Goal: Complete application form

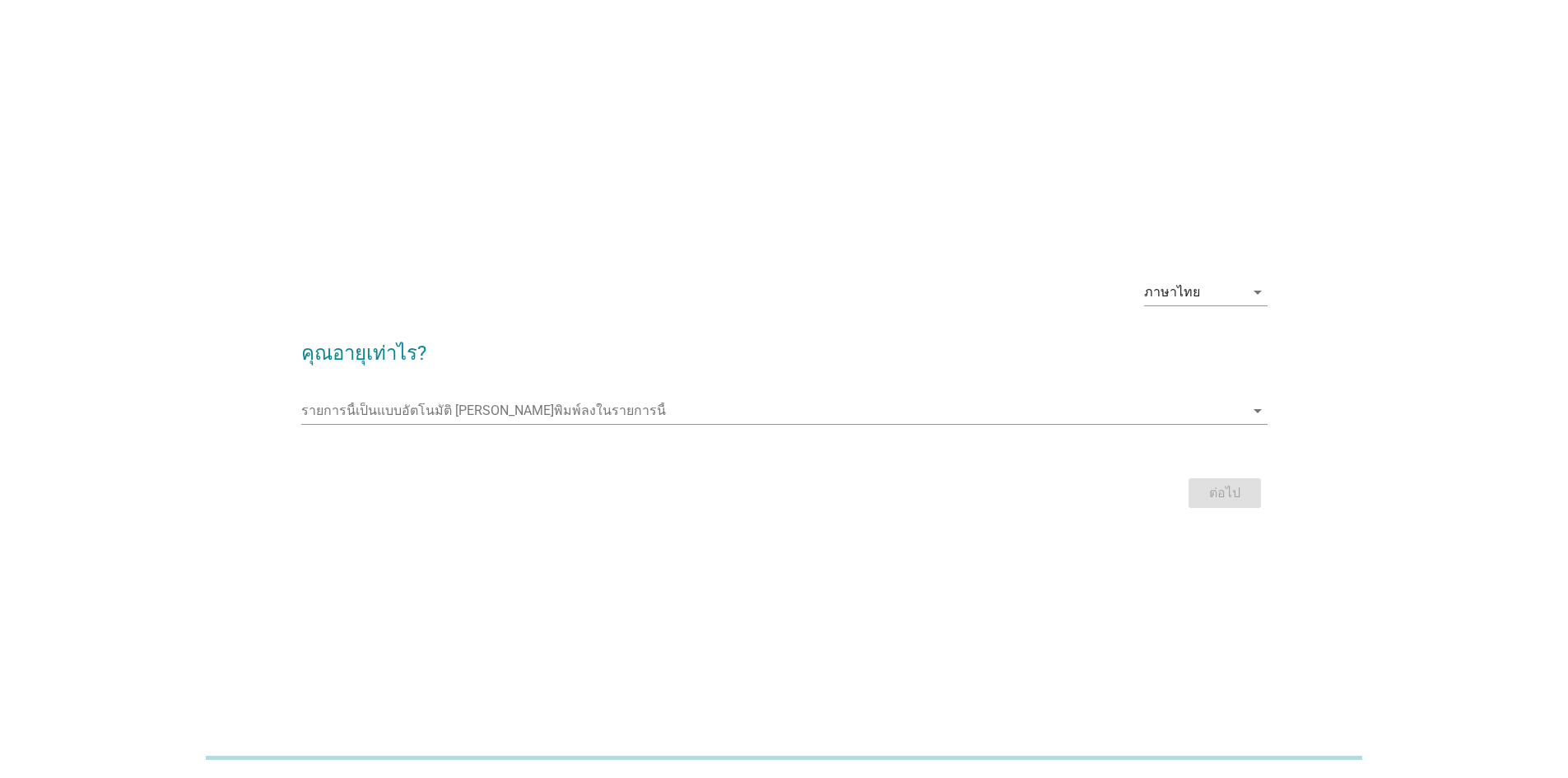
click at [669, 391] on div "รายการนี้เป็นแบบอัตโนมัติ [PERSON_NAME]พิมพ์ลงในรายการนี้ arrow_drop_down" at bounding box center [785, 414] width 967 height 53
click at [673, 399] on input "รายการนี้เป็นแบบอัตโนมัติ คุณสามารถพิมพ์ลงในรายการนี้" at bounding box center [773, 410] width 944 height 26
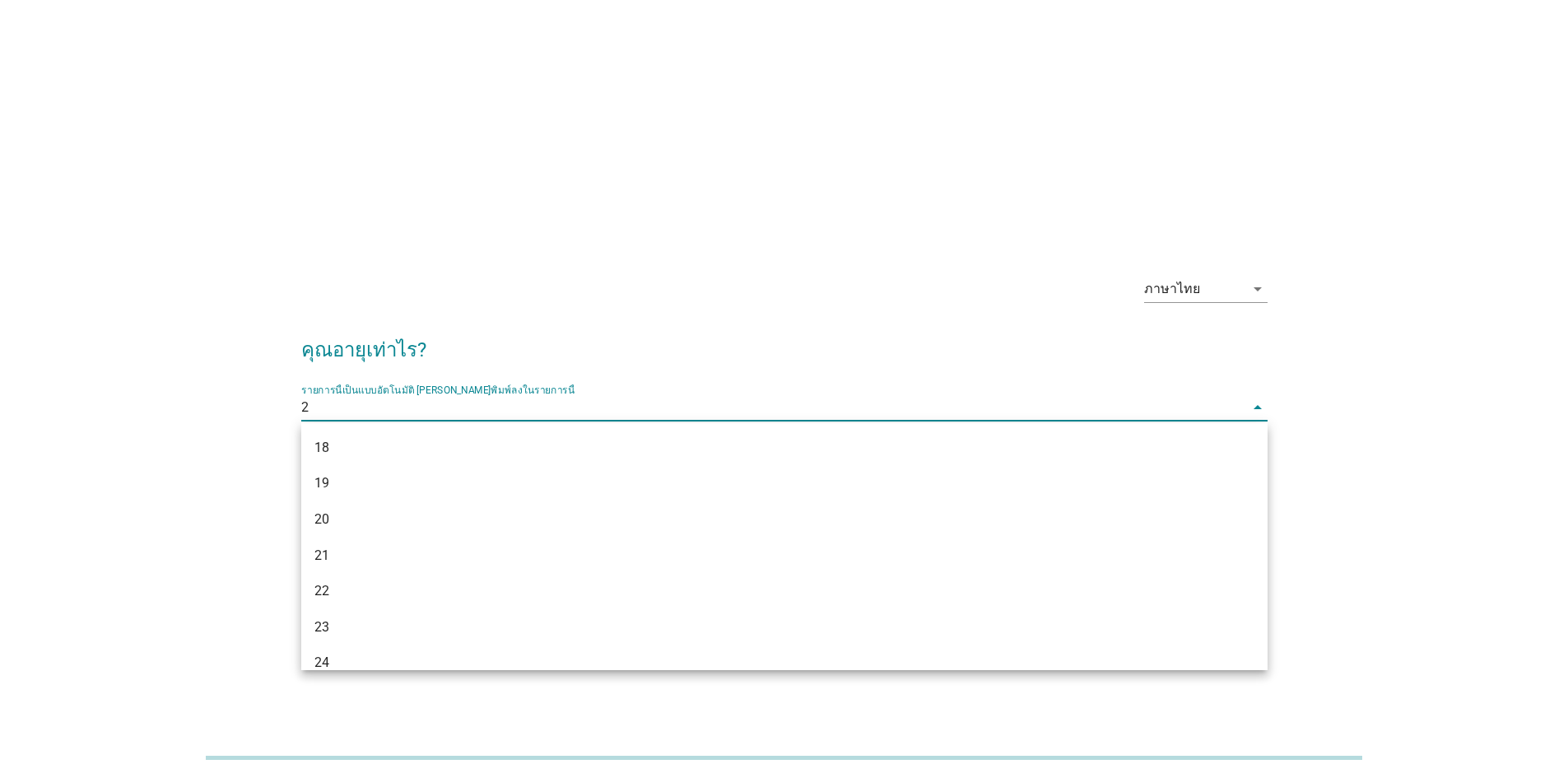
type input "22"
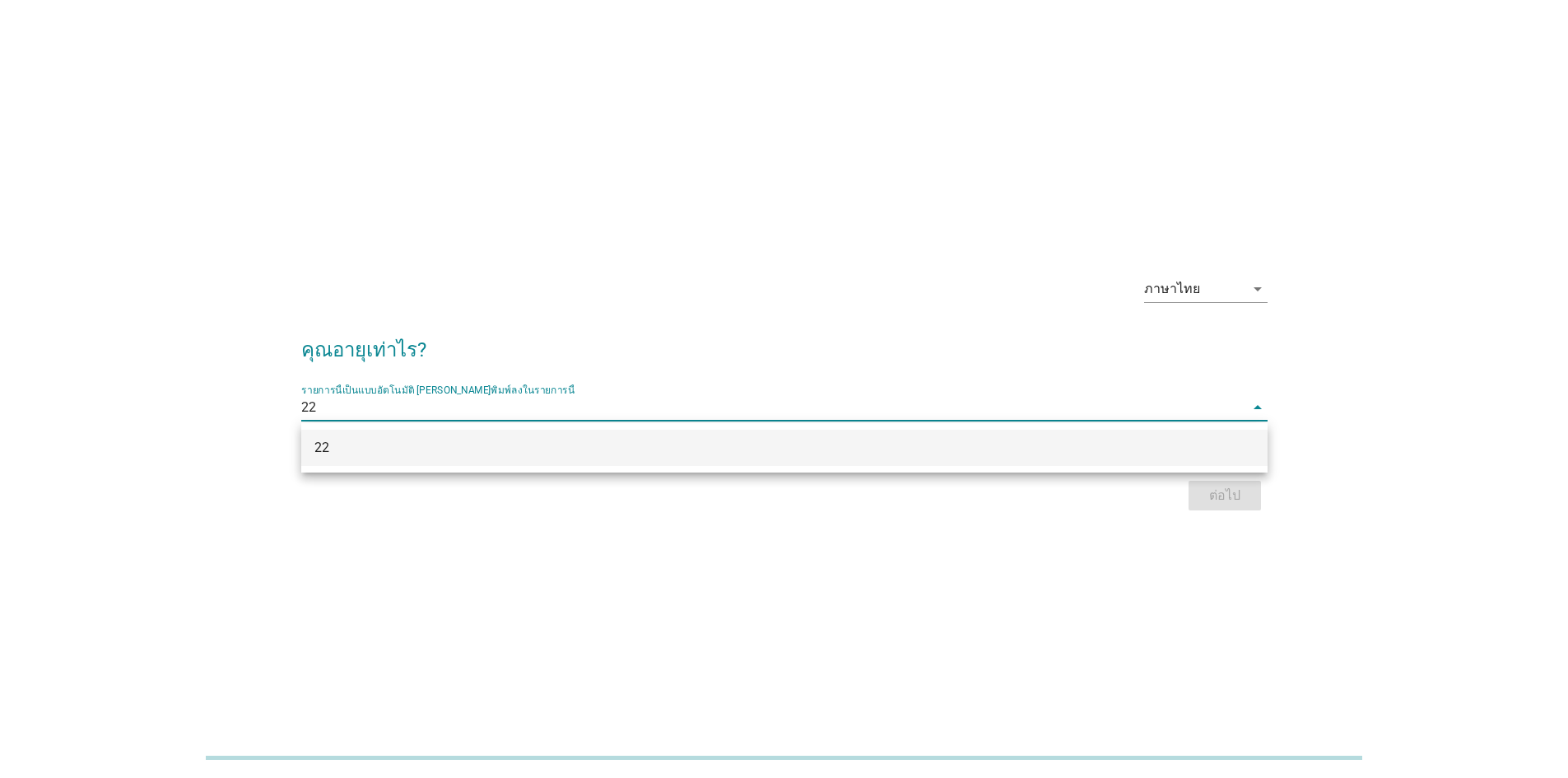
drag, startPoint x: 888, startPoint y: 447, endPoint x: 1035, endPoint y: 456, distance: 147.3
click at [776, 447] on div "22" at bounding box center [745, 448] width 862 height 20
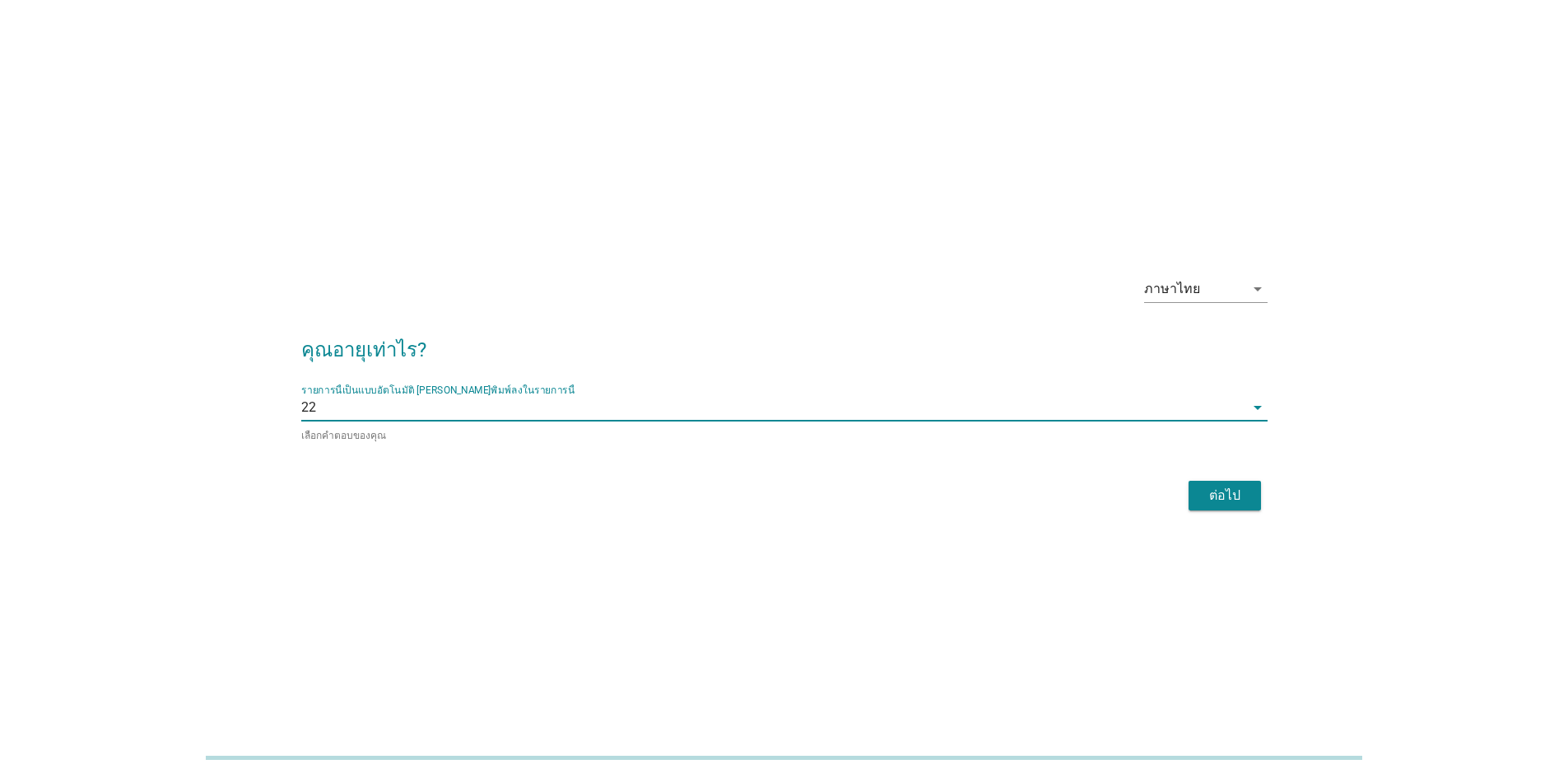
click at [776, 476] on div "ต่อไป" at bounding box center [785, 495] width 967 height 40
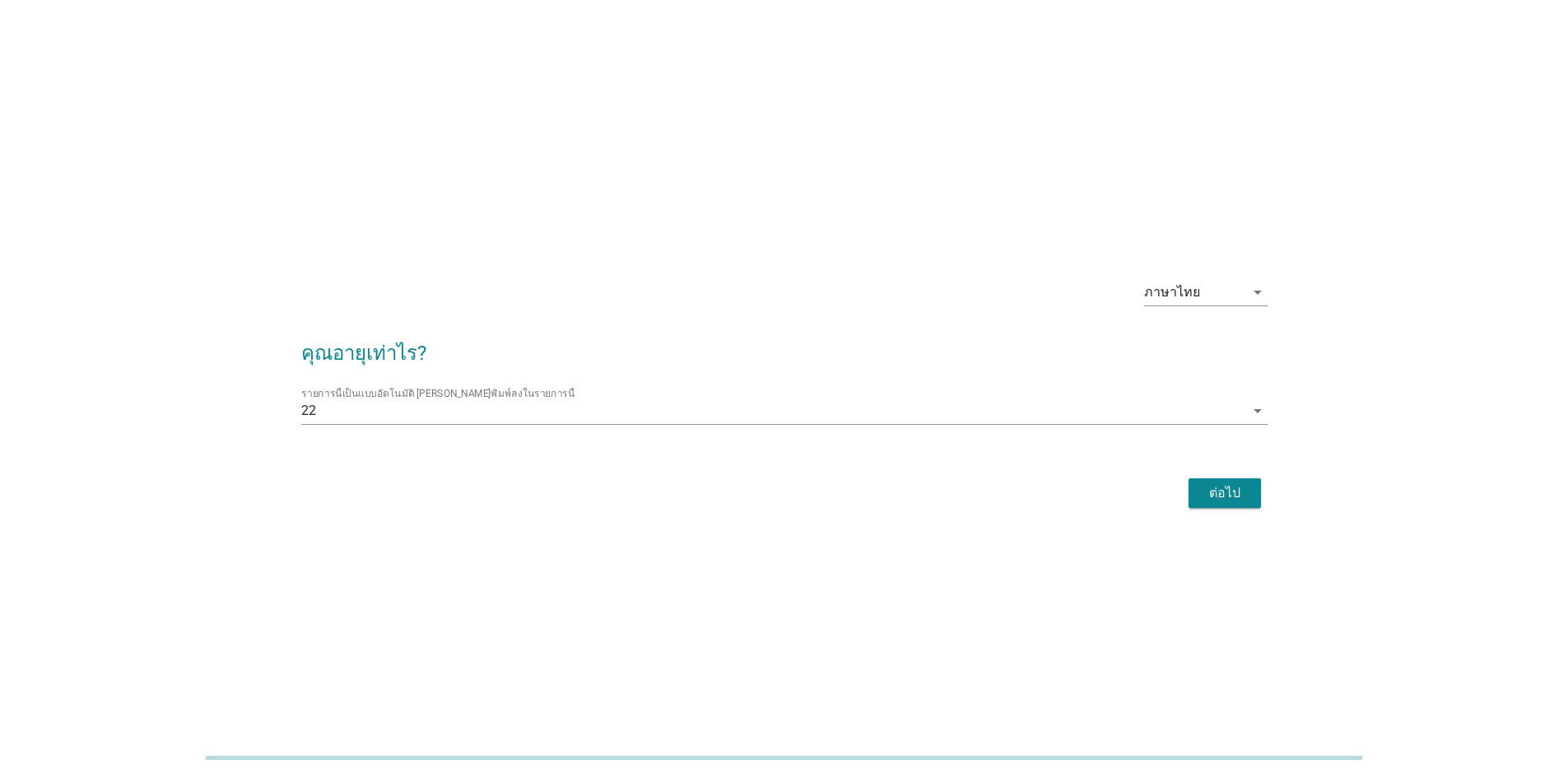
click at [776, 493] on div "ต่อไป" at bounding box center [1225, 493] width 46 height 20
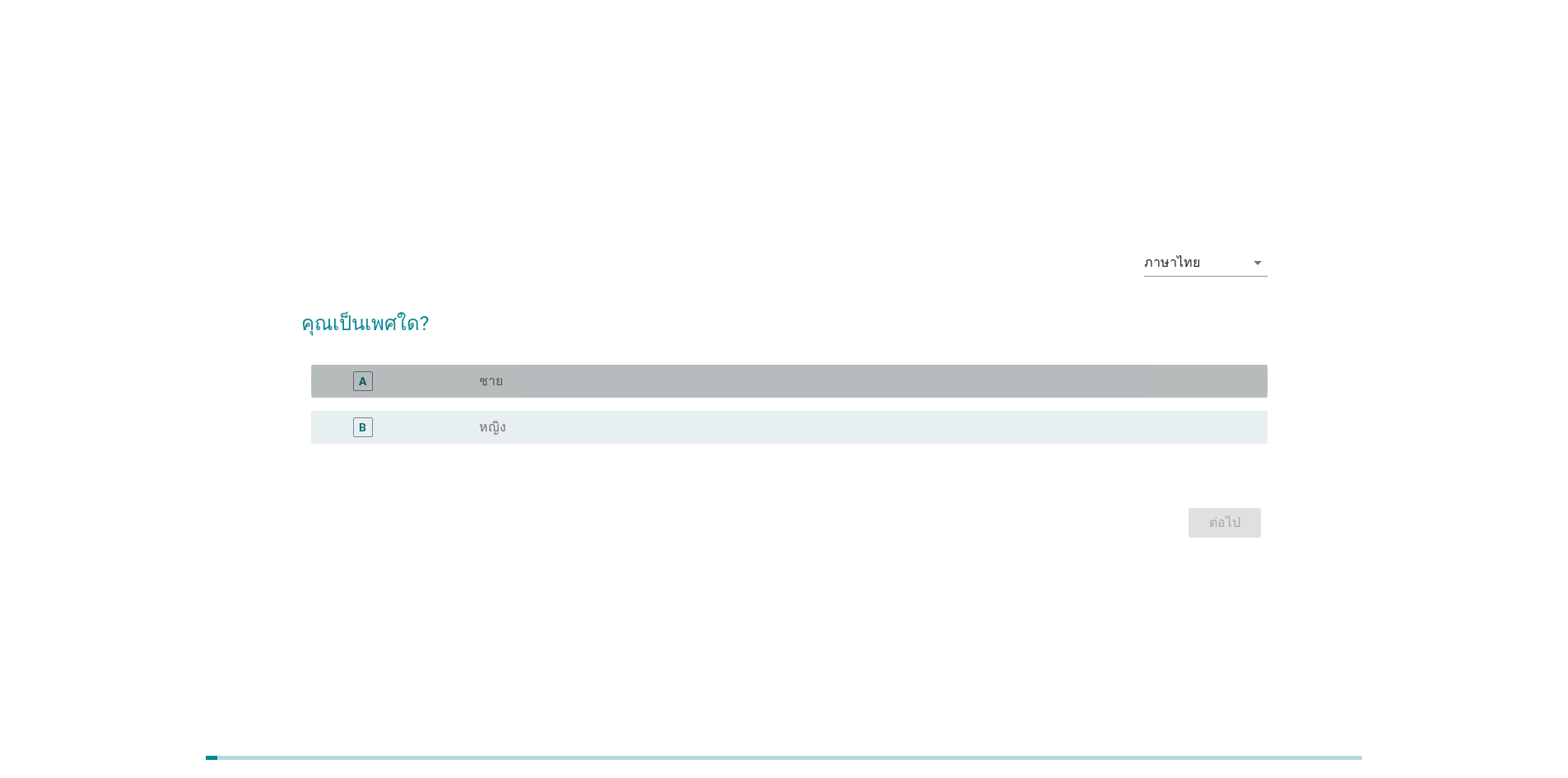
click at [559, 377] on div "radio_button_unchecked ชาย" at bounding box center [860, 381] width 762 height 16
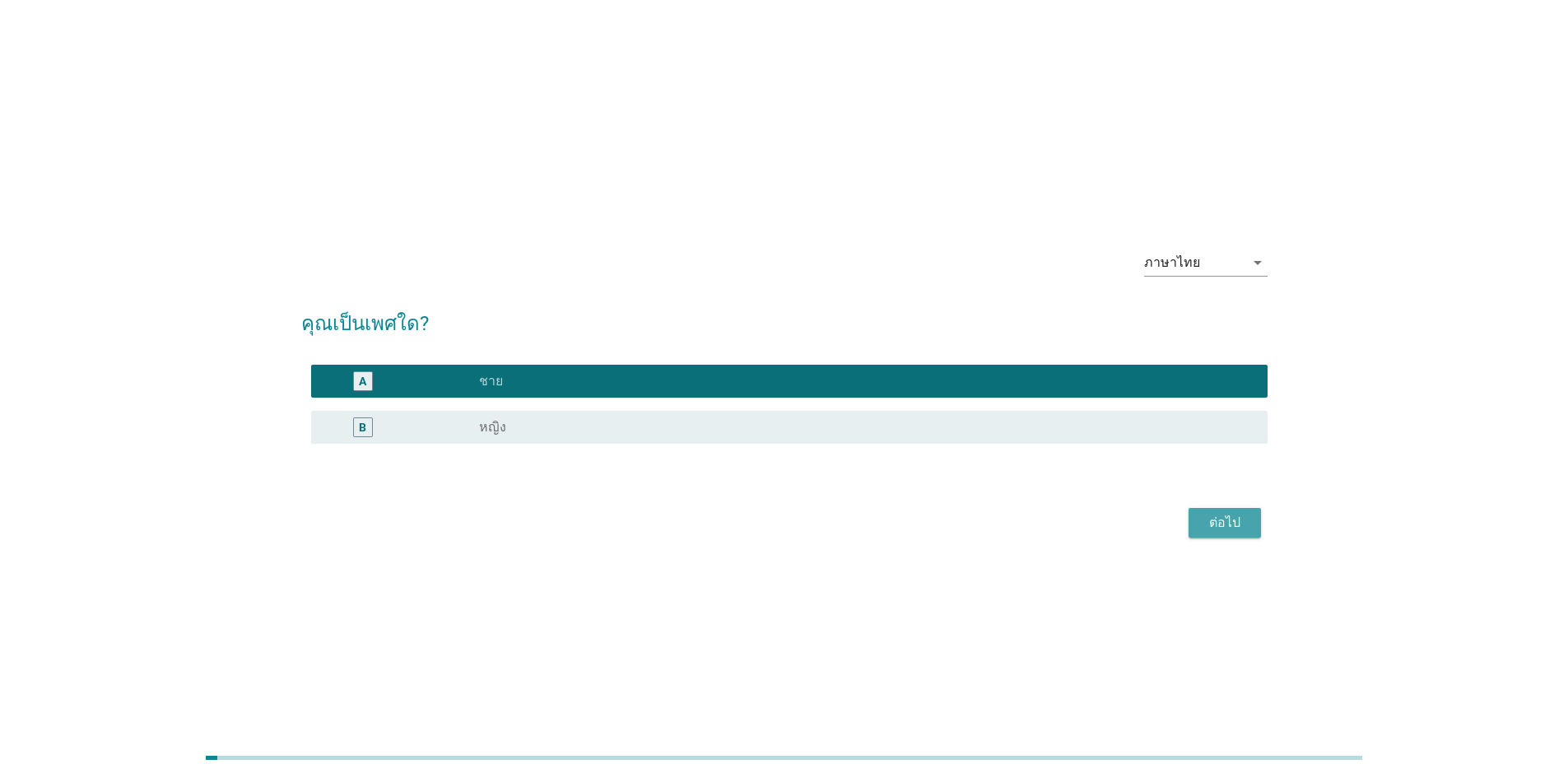
click at [776, 509] on button "ต่อไป" at bounding box center [1225, 522] width 72 height 30
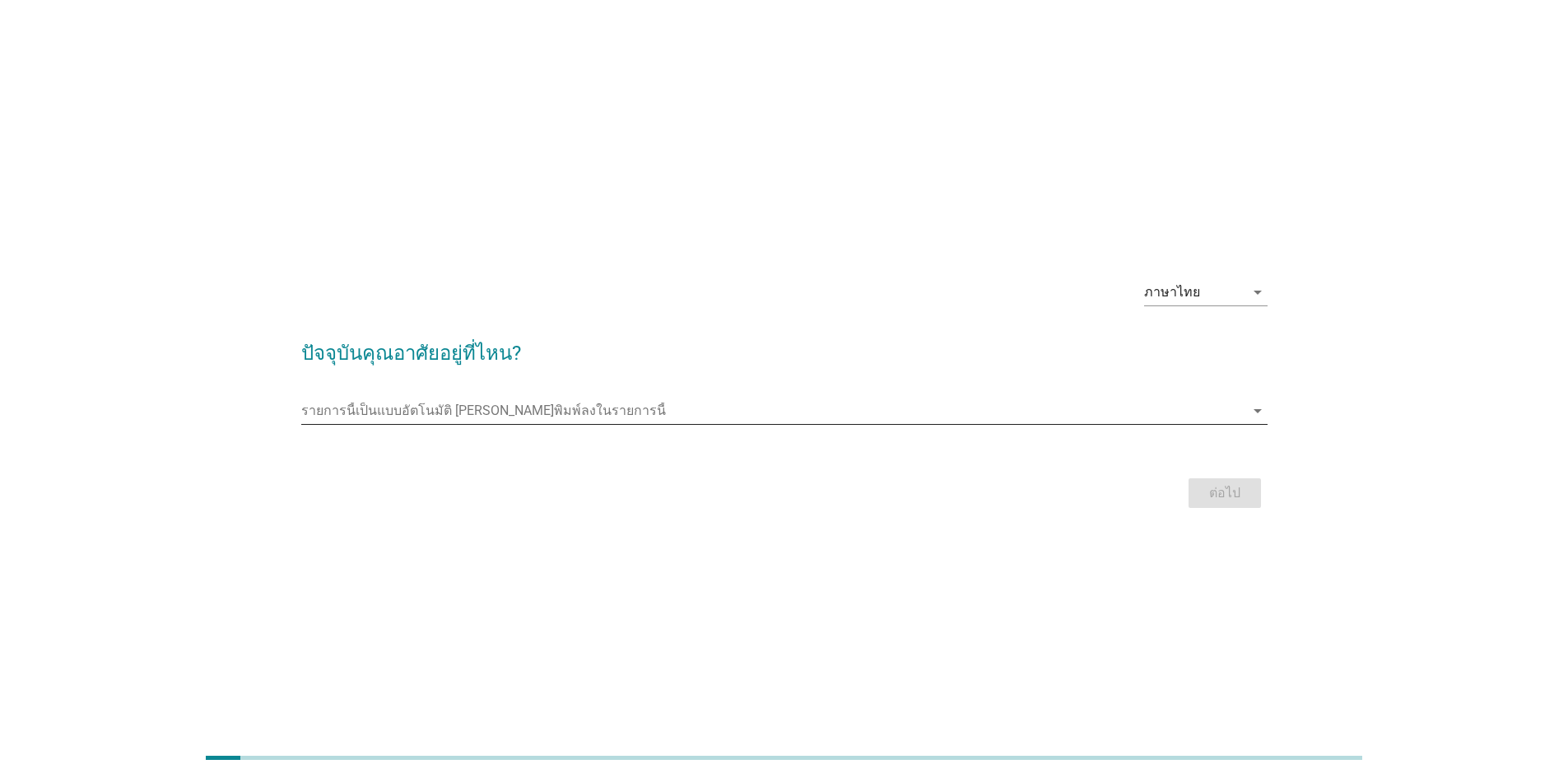
click at [623, 408] on input "รายการนี้เป็นแบบอัตโนมัติ คุณสามารถพิมพ์ลงในรายการนี้" at bounding box center [773, 410] width 944 height 26
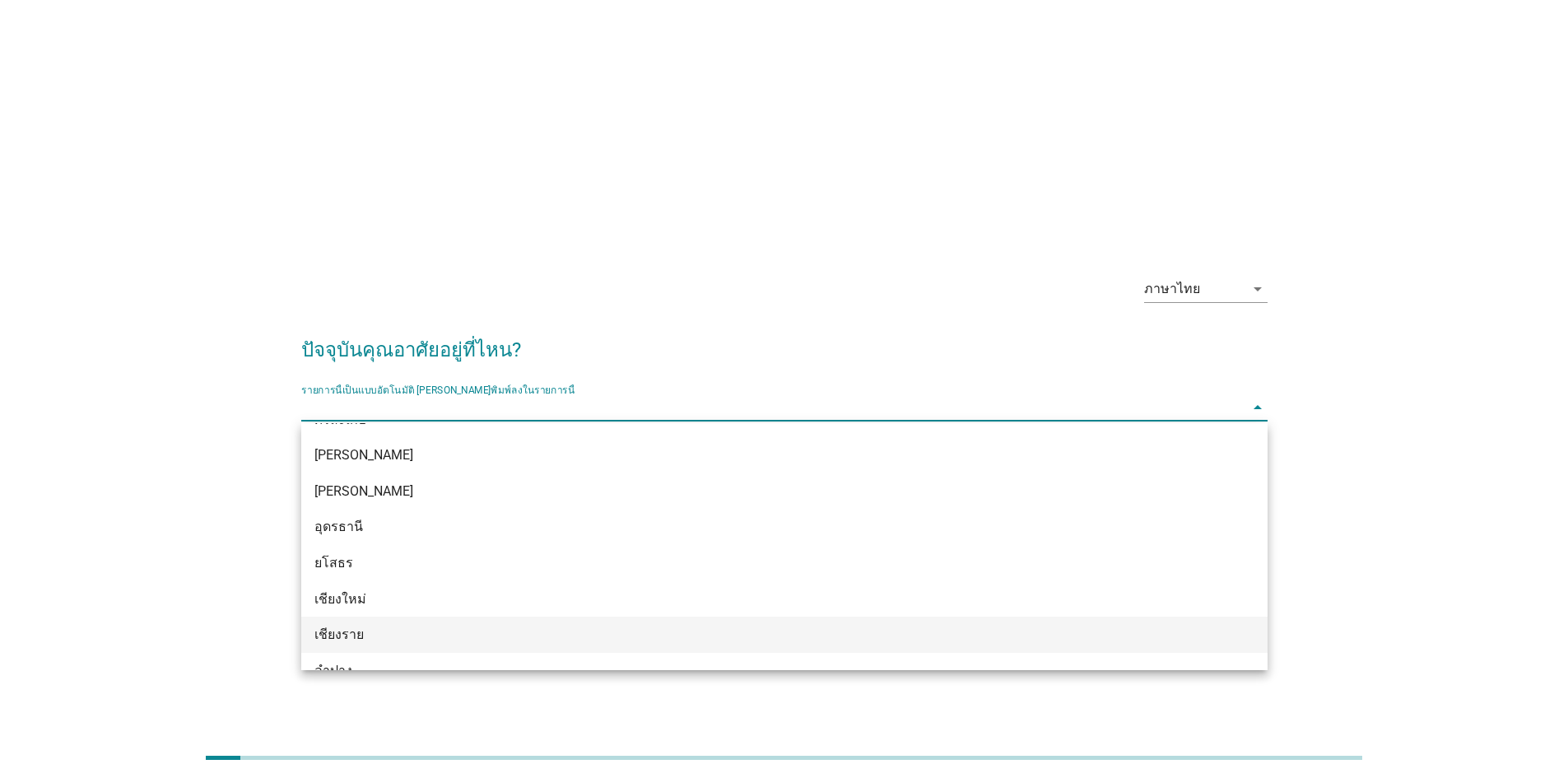
scroll to position [649, 0]
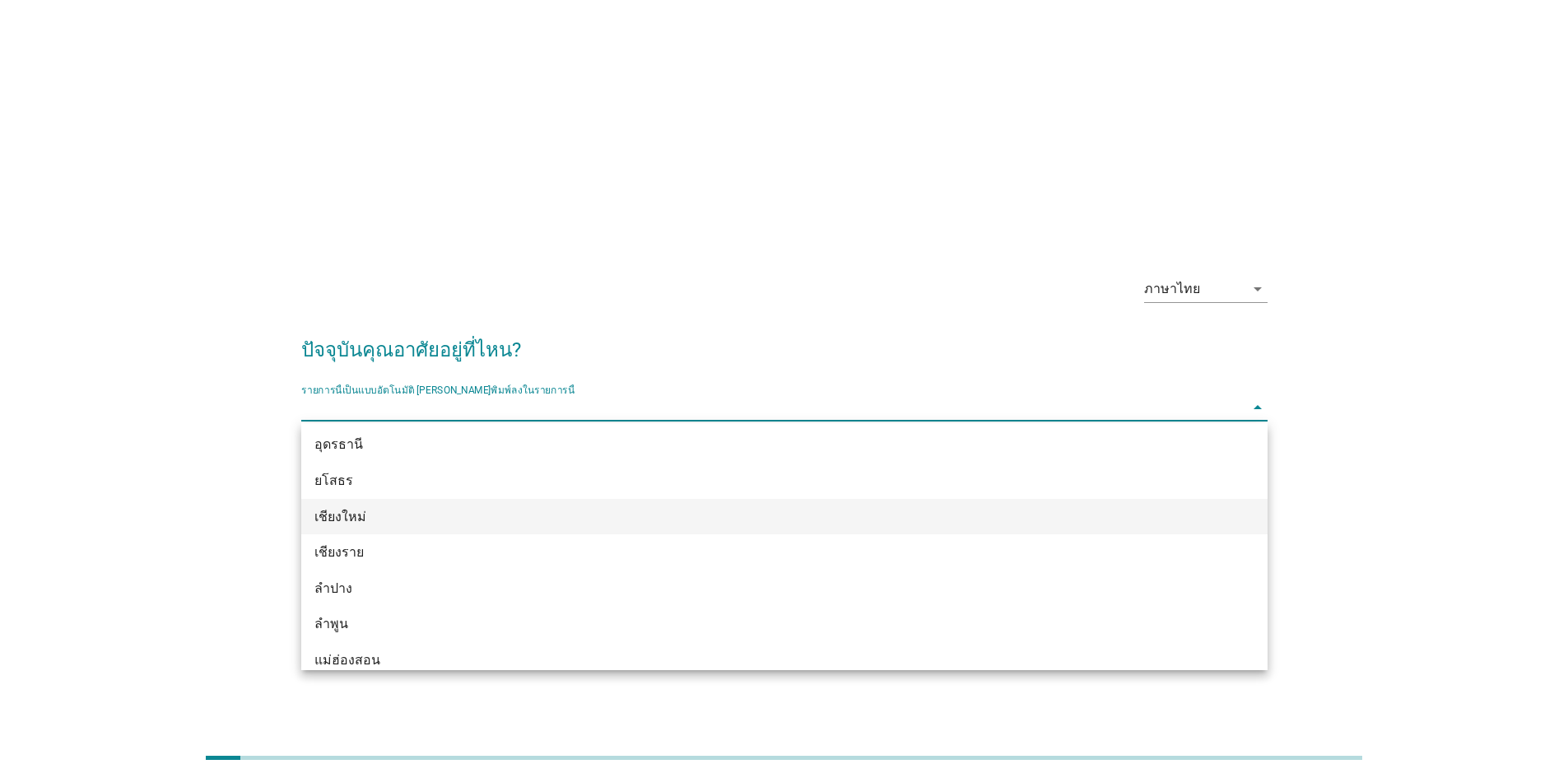
click at [526, 518] on div "เชียงใหม่" at bounding box center [745, 516] width 862 height 20
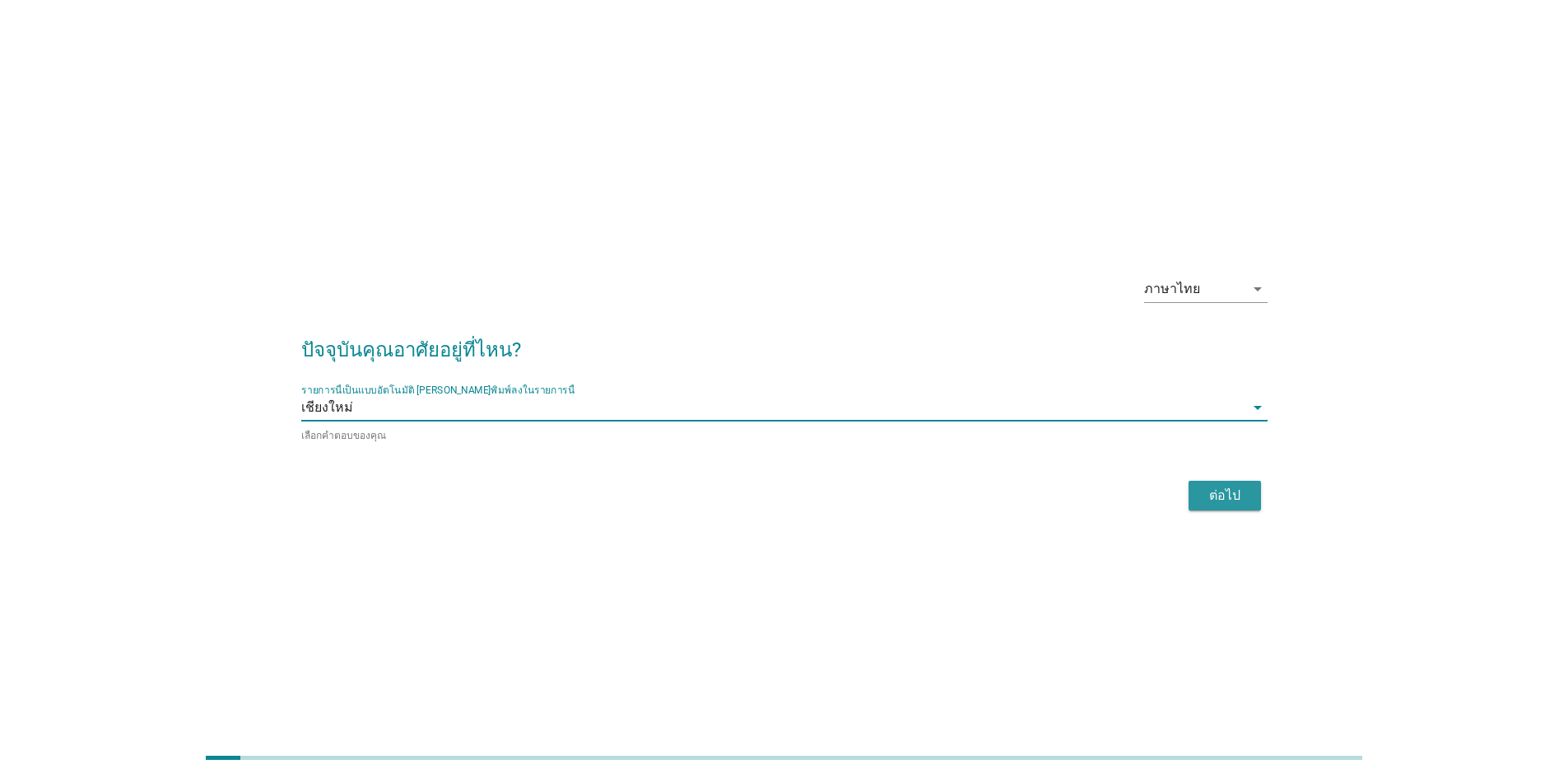
click at [776, 492] on div "ต่อไป" at bounding box center [1225, 495] width 46 height 20
